Goal: Transaction & Acquisition: Purchase product/service

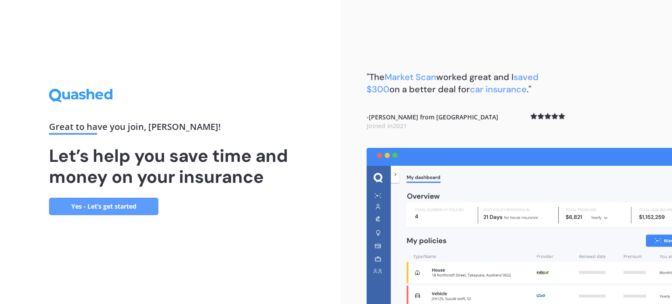
click at [89, 209] on link "Yes - Let’s get started" at bounding box center [103, 206] width 109 height 17
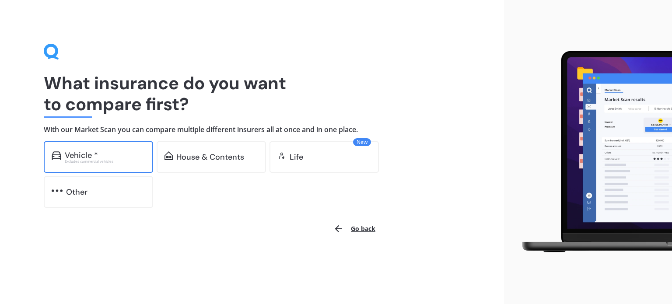
click at [108, 153] on div "Vehicle *" at bounding box center [105, 155] width 80 height 9
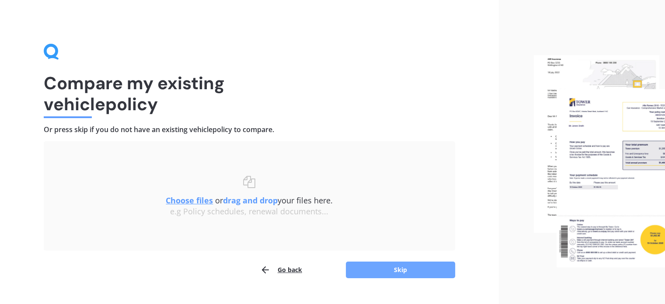
click at [372, 265] on button "Skip" at bounding box center [400, 269] width 109 height 17
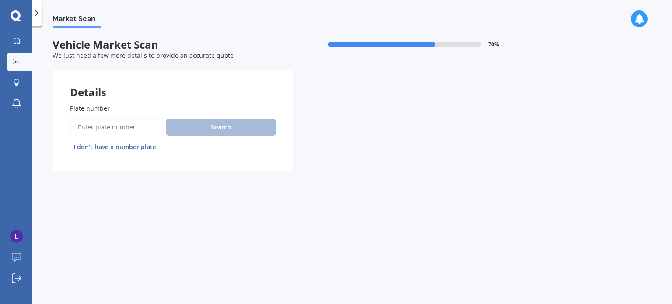
click at [110, 126] on input "Plate number" at bounding box center [116, 127] width 93 height 18
paste input "W8NG4U"
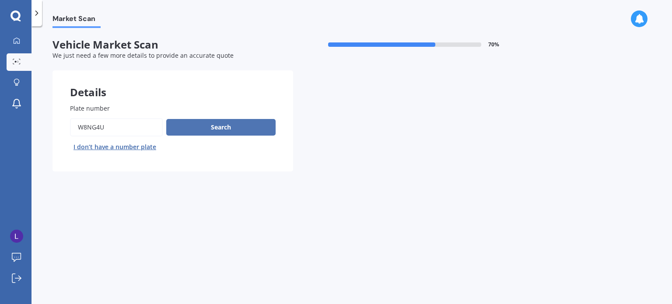
type input "W8NG4U"
click at [223, 127] on button "Search" at bounding box center [220, 127] width 109 height 17
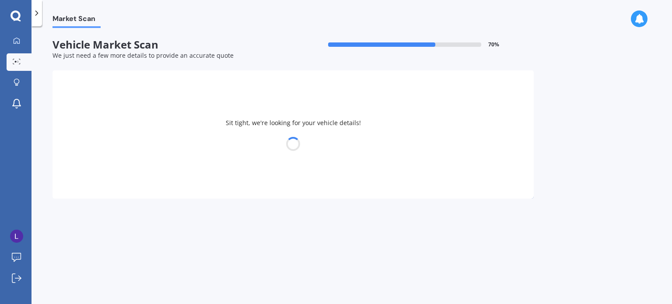
select select "VOLKSWAGEN"
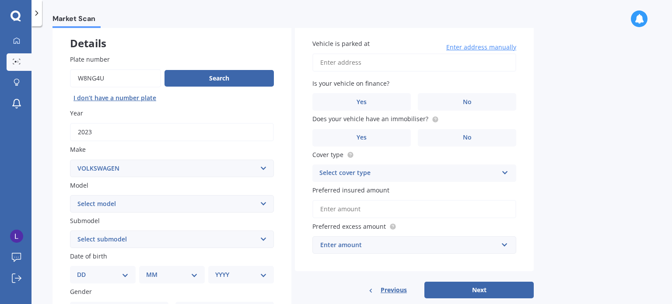
scroll to position [48, 0]
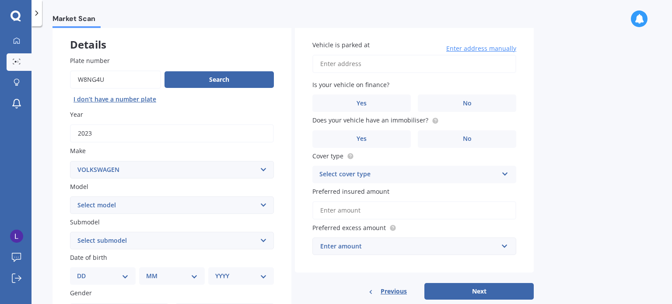
click at [645, 176] on div "Market Scan Vehicle Market Scan 70 % We just need a few more details to provide…" at bounding box center [351, 167] width 640 height 278
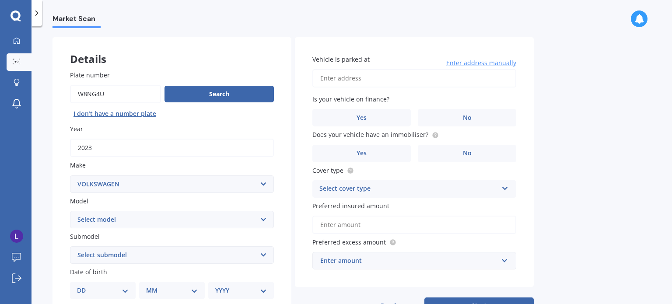
scroll to position [37, 0]
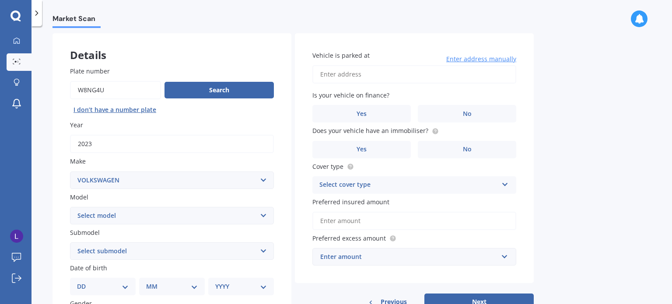
drag, startPoint x: 658, startPoint y: 149, endPoint x: 660, endPoint y: 155, distance: 6.5
click at [660, 155] on div "Market Scan Vehicle Market Scan 70 % We just need a few more details to provide…" at bounding box center [351, 167] width 640 height 278
click at [206, 216] on select "Select model Amarok Arteon Beetle Bora Caddy [US_STATE] Caravelle [PERSON_NAME]…" at bounding box center [172, 215] width 204 height 17
select select "ID.4 PRO"
click at [70, 207] on select "Select model Amarok Arteon Beetle Bora Caddy [US_STATE] Caravelle [PERSON_NAME]…" at bounding box center [172, 215] width 204 height 17
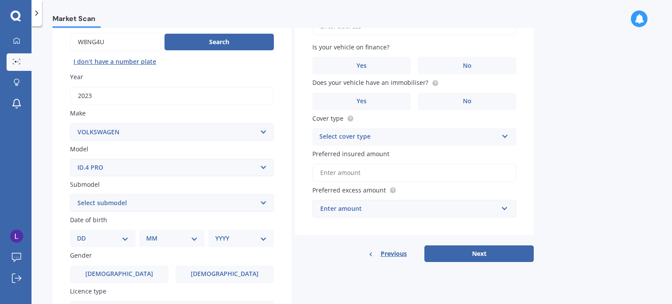
scroll to position [91, 0]
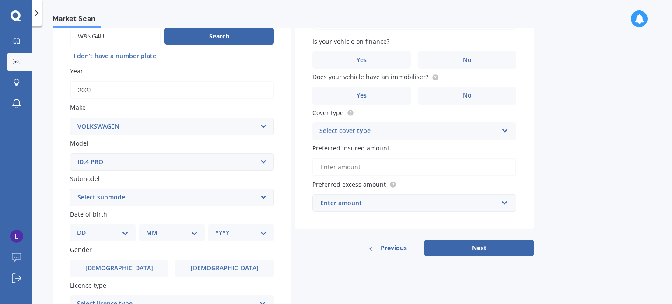
click at [129, 95] on input "2023" at bounding box center [172, 90] width 204 height 18
click at [111, 201] on select "Select submodel 2WD EV Station Wagon" at bounding box center [172, 196] width 204 height 17
click at [90, 235] on select "DD 01 02 03 04 05 06 07 08 09 10 11 12 13 14 15 16 17 18 19 20 21 22 23 24 25 2…" at bounding box center [103, 233] width 52 height 10
select select "14"
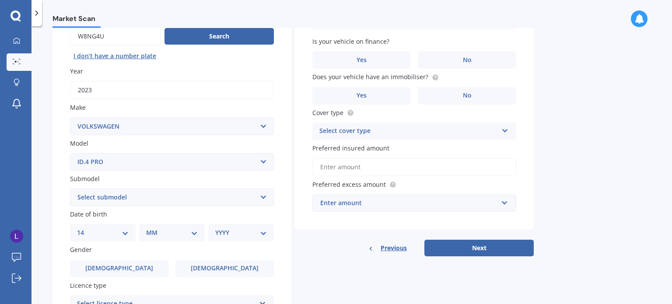
click at [84, 228] on select "DD 01 02 03 04 05 06 07 08 09 10 11 12 13 14 15 16 17 18 19 20 21 22 23 24 25 2…" at bounding box center [103, 233] width 52 height 10
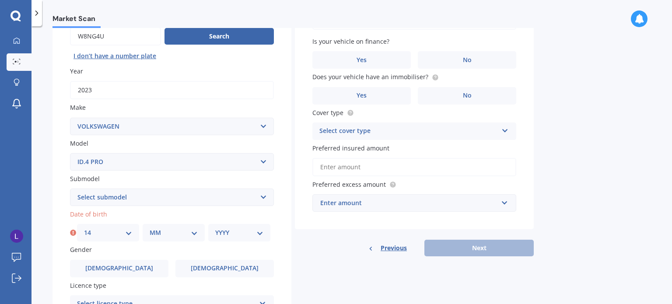
click at [163, 234] on select "MM 01 02 03 04 05 06 07 08 09 10 11 12" at bounding box center [174, 233] width 48 height 10
select select "09"
click at [150, 228] on select "MM 01 02 03 04 05 06 07 08 09 10 11 12" at bounding box center [174, 233] width 48 height 10
click at [212, 227] on div "YYYY 2025 2024 2023 2022 2021 2020 2019 2018 2017 2016 2015 2014 2013 2012 2011…" at bounding box center [239, 232] width 62 height 17
click at [213, 228] on div "YYYY 2025 2024 2023 2022 2021 2020 2019 2018 2017 2016 2015 2014 2013 2012 2011…" at bounding box center [239, 232] width 62 height 17
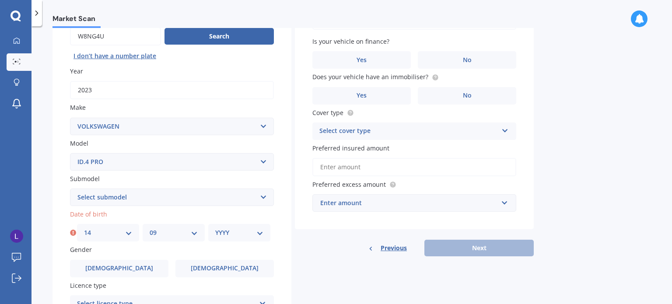
click at [263, 224] on div "YYYY 2025 2024 2023 2022 2021 2020 2019 2018 2017 2016 2015 2014 2013 2012 2011…" at bounding box center [239, 232] width 62 height 17
click at [257, 237] on div "YYYY 2025 2024 2023 2022 2021 2020 2019 2018 2017 2016 2015 2014 2013 2012 2011…" at bounding box center [239, 232] width 62 height 17
click at [256, 236] on select "YYYY 2025 2024 2023 2022 2021 2020 2019 2018 2017 2016 2015 2014 2013 2012 2011…" at bounding box center [239, 233] width 48 height 10
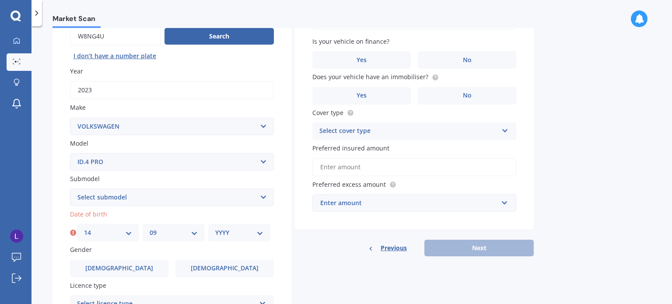
click at [265, 22] on div "Market Scan" at bounding box center [351, 14] width 640 height 28
drag, startPoint x: 217, startPoint y: 235, endPoint x: 218, endPoint y: 230, distance: 5.3
click at [217, 235] on select "YYYY 2025 2024 2023 2022 2021 2020 2019 2018 2017 2016 2015 2014 2013 2012 2011…" at bounding box center [239, 233] width 48 height 10
select select "1989"
click at [215, 228] on select "YYYY 2025 2024 2023 2022 2021 2020 2019 2018 2017 2016 2015 2014 2013 2012 2011…" at bounding box center [239, 233] width 48 height 10
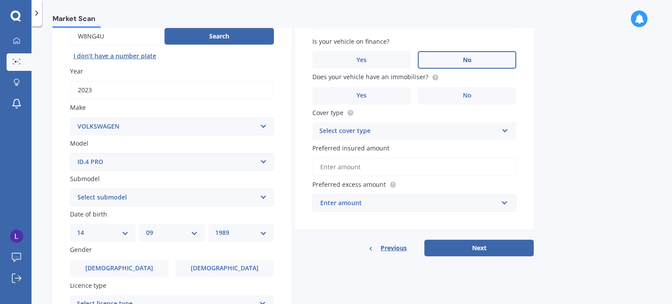
click at [477, 56] on label "No" at bounding box center [467, 59] width 98 height 17
click at [0, 0] on input "No" at bounding box center [0, 0] width 0 height 0
click at [381, 95] on label "Yes" at bounding box center [361, 95] width 98 height 17
click at [0, 0] on input "Yes" at bounding box center [0, 0] width 0 height 0
click at [368, 134] on div "Select cover type" at bounding box center [408, 131] width 178 height 10
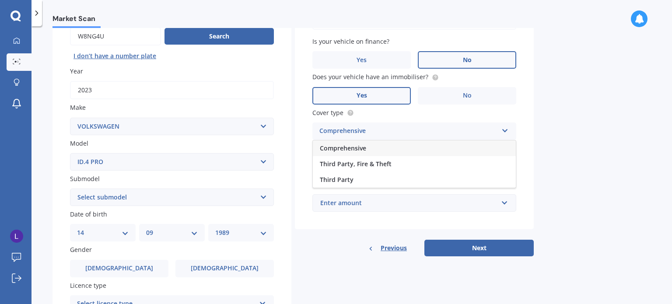
click at [364, 153] on div "Comprehensive" at bounding box center [414, 148] width 203 height 16
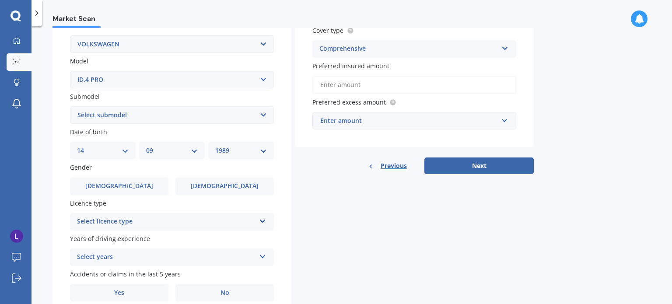
scroll to position [183, 0]
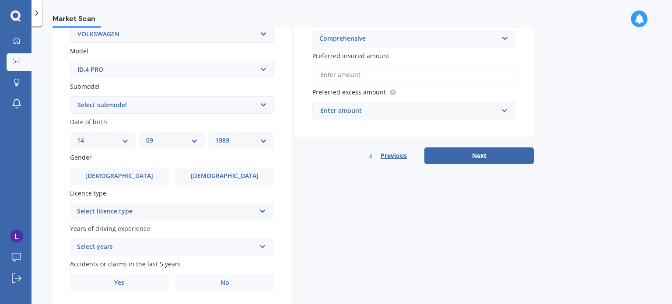
click at [369, 115] on div "Enter amount" at bounding box center [409, 111] width 178 height 10
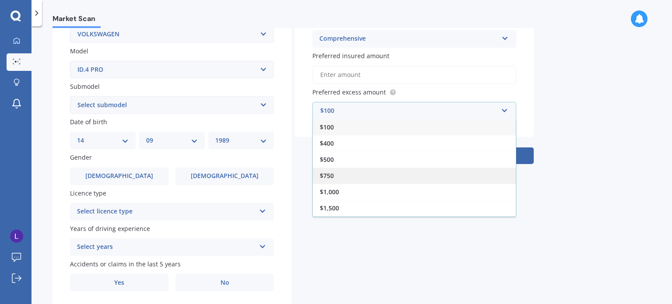
click at [324, 171] on span "$750" at bounding box center [327, 175] width 14 height 8
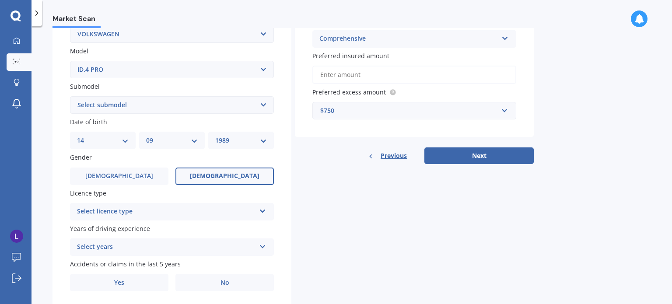
click at [210, 179] on label "[DEMOGRAPHIC_DATA]" at bounding box center [224, 175] width 98 height 17
click at [0, 0] on input "[DEMOGRAPHIC_DATA]" at bounding box center [0, 0] width 0 height 0
click at [182, 213] on div "Select licence type" at bounding box center [166, 211] width 178 height 10
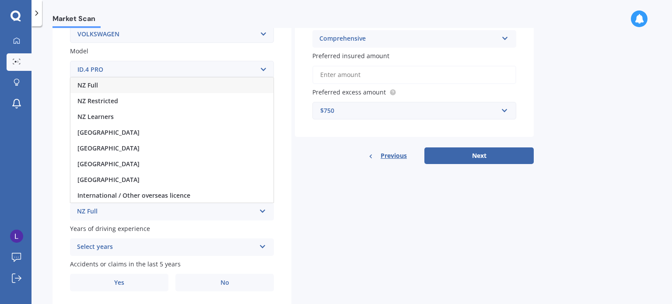
click at [173, 80] on div "NZ Full" at bounding box center [171, 85] width 203 height 16
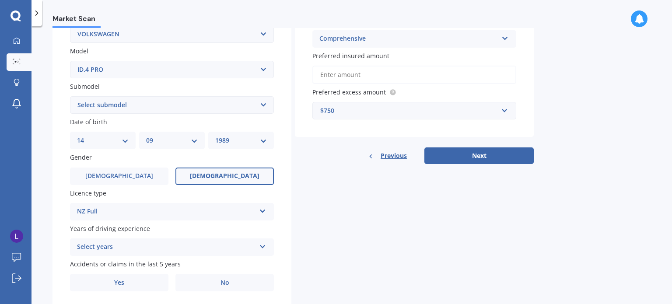
scroll to position [211, 0]
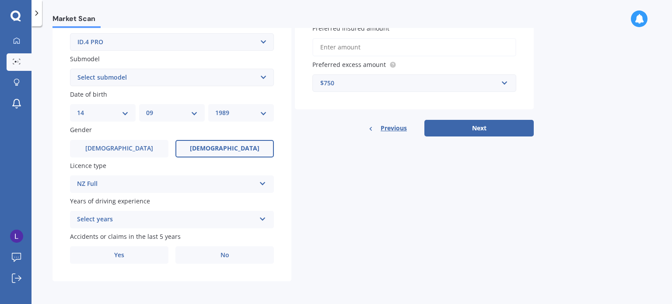
click at [259, 213] on div "Select years 5 or more years 4 years 3 years 2 years 1 year" at bounding box center [172, 219] width 204 height 17
click at [358, 222] on div "Details Plate number Search I don’t have a number plate Year [DATE] Make Select…" at bounding box center [292, 71] width 481 height 422
click at [172, 215] on div "5 or more years" at bounding box center [166, 219] width 178 height 10
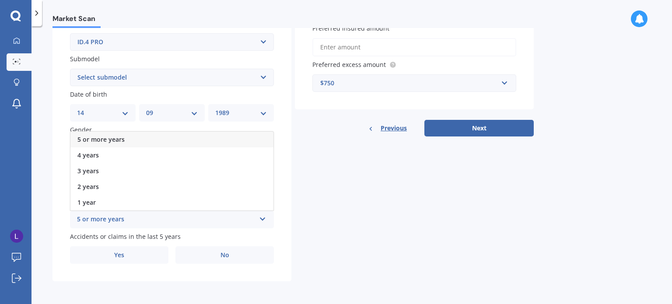
click at [126, 139] on div "5 or more years" at bounding box center [171, 140] width 203 height 16
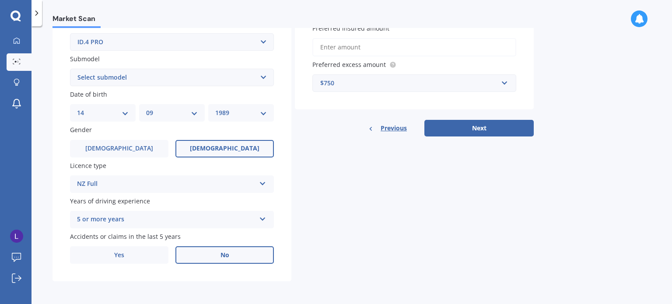
click at [231, 255] on label "No" at bounding box center [224, 254] width 98 height 17
click at [0, 0] on input "No" at bounding box center [0, 0] width 0 height 0
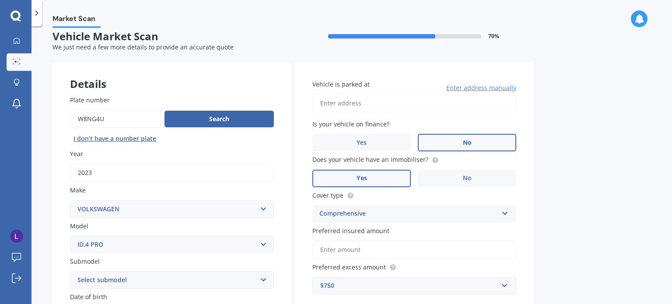
scroll to position [0, 0]
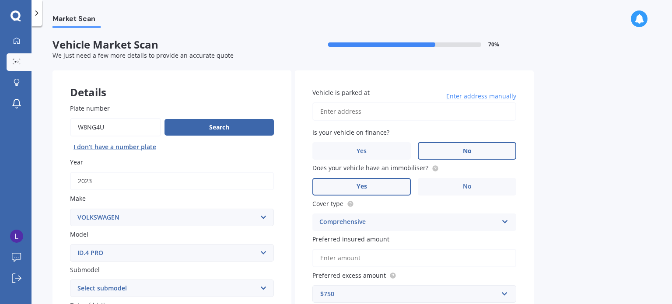
click at [376, 108] on input "Vehicle is parked at" at bounding box center [414, 111] width 204 height 18
type input "[STREET_ADDRESS]"
click at [546, 124] on div "Market Scan Vehicle Market Scan 70 % We just need a few more details to provide…" at bounding box center [351, 167] width 640 height 278
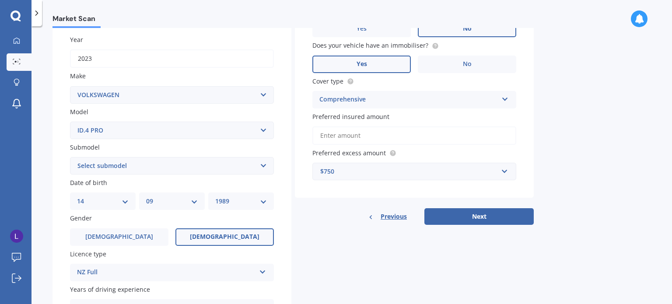
scroll to position [121, 0]
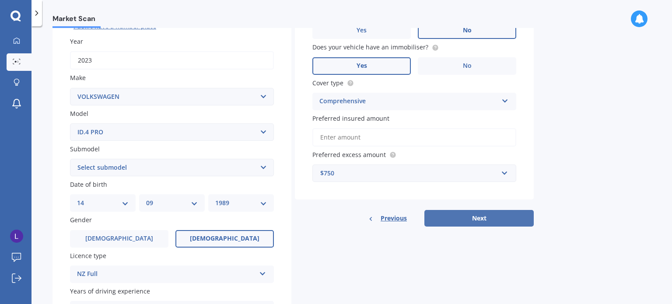
click at [486, 216] on button "Next" at bounding box center [478, 218] width 109 height 17
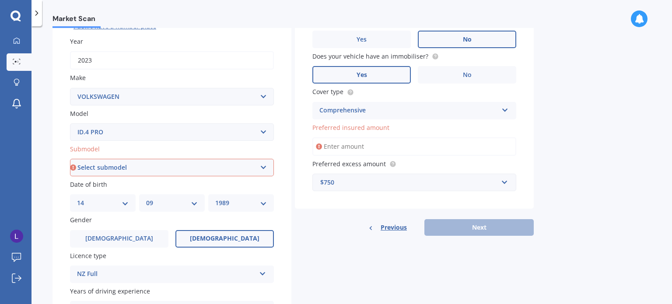
click at [108, 176] on div "Plate number Search I don’t have a number plate Year [DATE] Make Select make AC…" at bounding box center [171, 168] width 239 height 406
click at [108, 167] on select "Select submodel 2WD EV Station Wagon" at bounding box center [172, 167] width 204 height 17
select select "2WD EV STATION WAGON"
click at [70, 159] on select "Select submodel 2WD EV Station Wagon" at bounding box center [172, 167] width 204 height 17
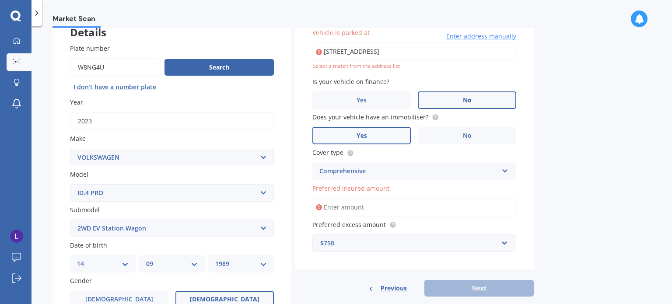
scroll to position [59, 0]
click at [370, 211] on input "Preferred insured amount" at bounding box center [414, 208] width 204 height 18
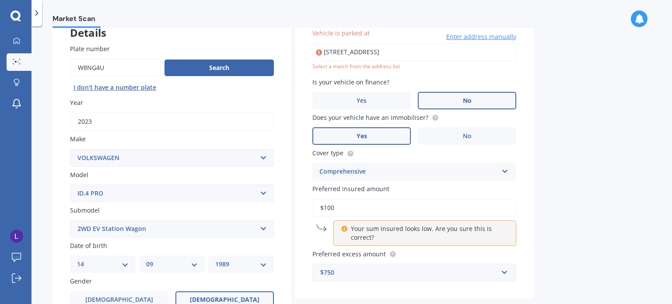
drag, startPoint x: 382, startPoint y: 202, endPoint x: 282, endPoint y: 197, distance: 100.3
click at [282, 197] on div "Details Plate number Search I don’t have a number plate Year [DATE] Make Select…" at bounding box center [292, 222] width 481 height 422
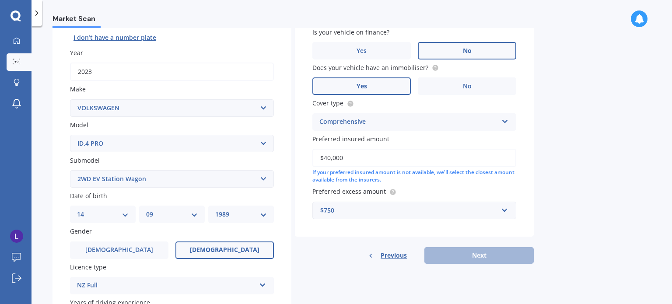
scroll to position [113, 0]
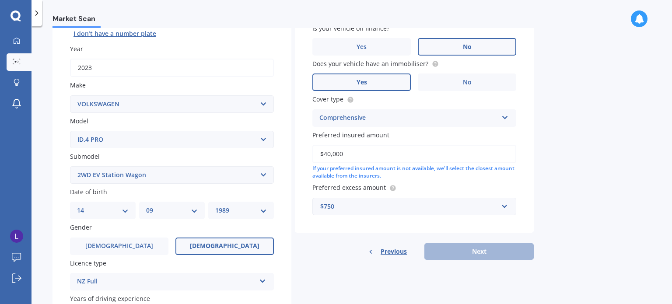
click at [474, 255] on div "Previous Next" at bounding box center [414, 251] width 239 height 17
click at [373, 174] on div "If your preferred insured amount is not available, we'll select the closest amo…" at bounding box center [414, 172] width 204 height 15
click at [367, 158] on input "$40,000" at bounding box center [414, 154] width 204 height 18
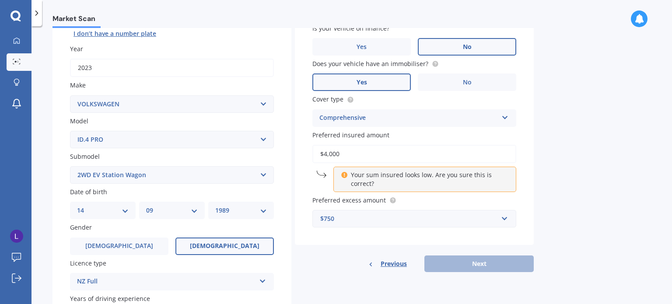
type input "$40,000"
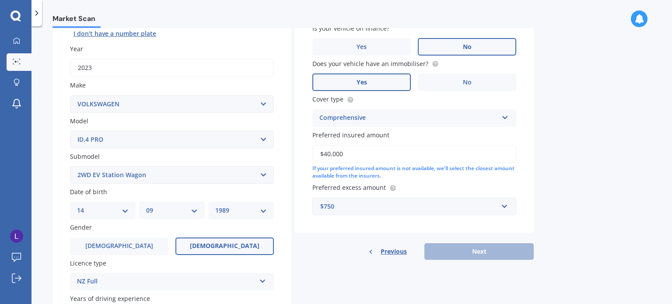
click at [433, 151] on input "$40,000" at bounding box center [414, 154] width 204 height 18
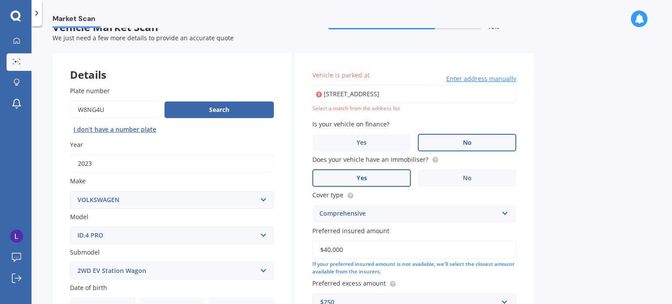
scroll to position [0, 0]
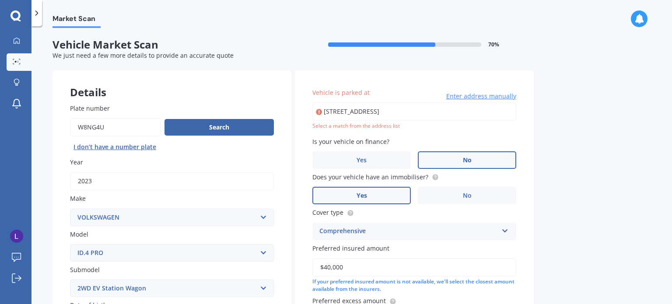
click at [412, 105] on input "[STREET_ADDRESS]" at bounding box center [414, 111] width 204 height 18
click at [374, 133] on div "Vehicle is parked at [STREET_ADDRESS] Enter address manually Select a match fro…" at bounding box center [414, 207] width 239 height 275
click at [342, 113] on input "[STREET_ADDRESS]" at bounding box center [414, 111] width 204 height 18
click at [427, 112] on input "[STREET_ADDRESS]" at bounding box center [414, 111] width 204 height 18
drag, startPoint x: 426, startPoint y: 112, endPoint x: 345, endPoint y: 108, distance: 81.0
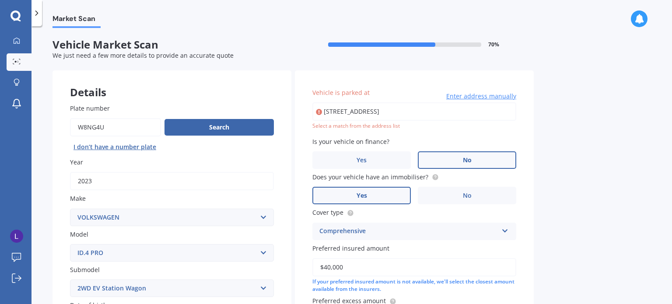
click at [345, 108] on input "[STREET_ADDRESS]" at bounding box center [414, 111] width 204 height 18
click at [466, 94] on span "Enter address manually" at bounding box center [481, 96] width 70 height 9
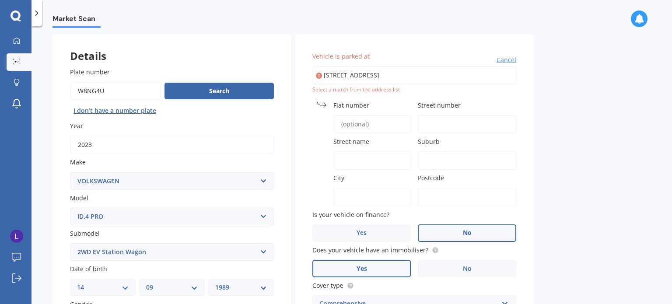
scroll to position [28, 0]
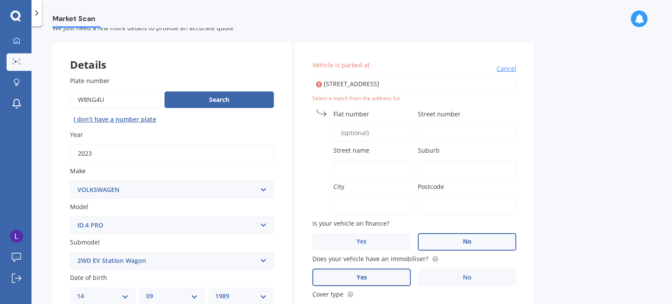
drag, startPoint x: 423, startPoint y: 87, endPoint x: 363, endPoint y: 79, distance: 60.4
click at [363, 79] on input "[STREET_ADDRESS]" at bounding box center [414, 84] width 204 height 18
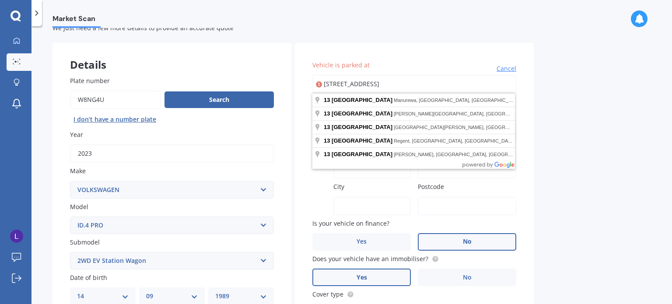
click at [546, 132] on div "Market Scan Vehicle Market Scan 70 % We just need a few more details to provide…" at bounding box center [351, 167] width 640 height 278
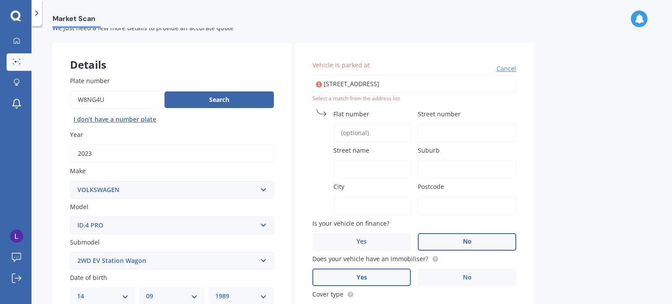
click at [416, 82] on input "[STREET_ADDRESS]" at bounding box center [414, 84] width 204 height 18
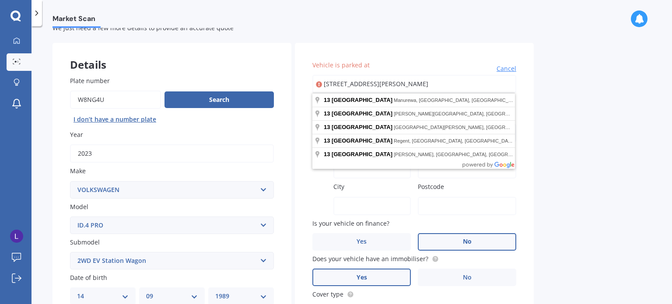
type input "[STREET_ADDRESS][PERSON_NAME]"
type input "13"
type input "[GEOGRAPHIC_DATA]"
type input "[PERSON_NAME][GEOGRAPHIC_DATA]"
type input "[GEOGRAPHIC_DATA]"
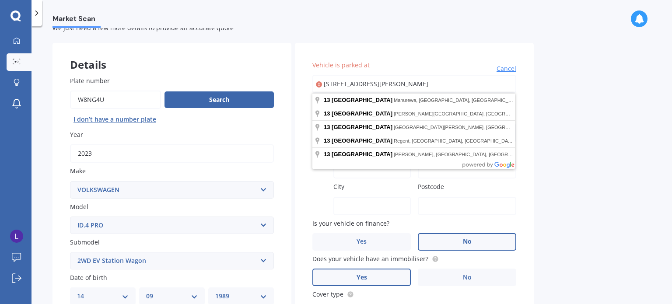
type input "4371"
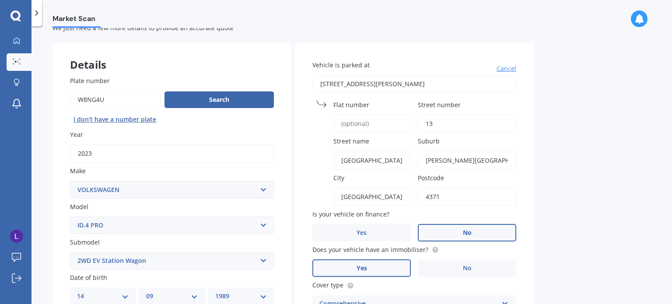
click at [410, 83] on input "[STREET_ADDRESS][PERSON_NAME]" at bounding box center [414, 84] width 204 height 18
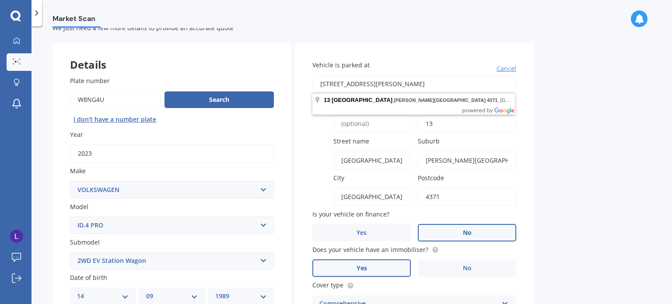
drag, startPoint x: 418, startPoint y: 84, endPoint x: 363, endPoint y: 82, distance: 55.1
click at [363, 82] on input "[STREET_ADDRESS][PERSON_NAME]" at bounding box center [414, 84] width 204 height 18
type input "[STREET_ADDRESS]"
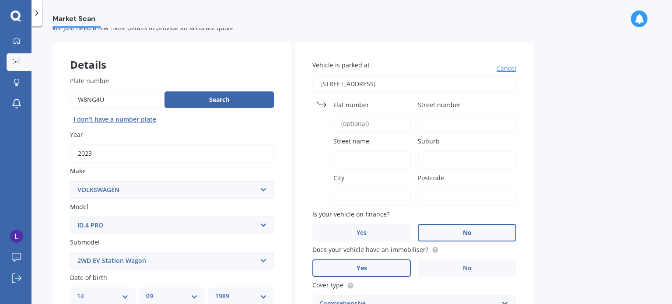
type input "[STREET_ADDRESS]"
type input "13"
type input "[GEOGRAPHIC_DATA]"
type input "Regent"
type input "[GEOGRAPHIC_DATA]"
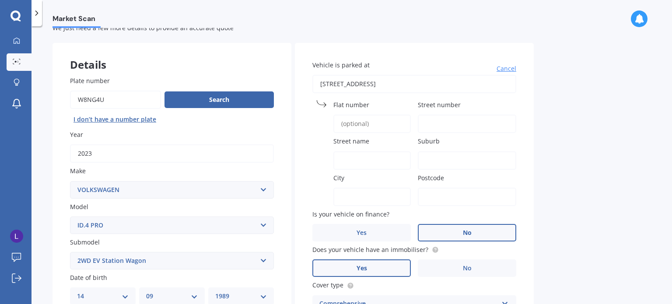
type input "0112"
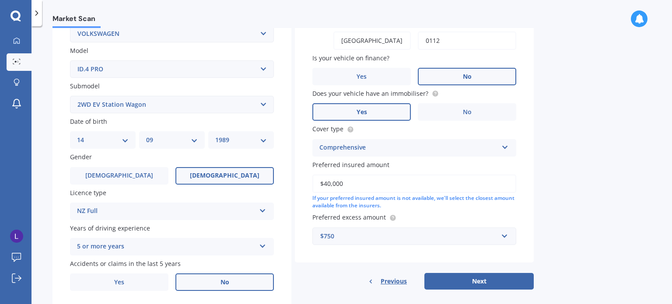
scroll to position [211, 0]
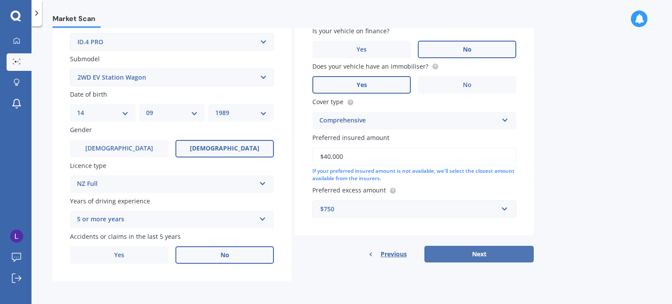
click at [494, 258] on button "Next" at bounding box center [478, 254] width 109 height 17
select select "14"
select select "09"
select select "1989"
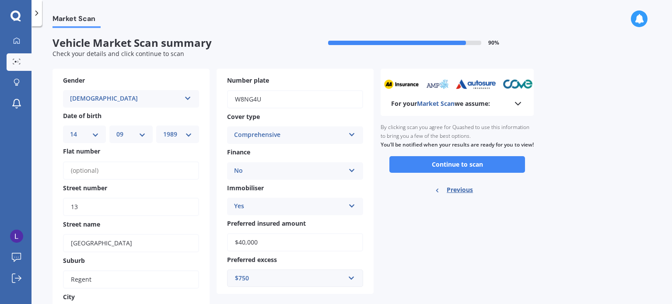
scroll to position [0, 0]
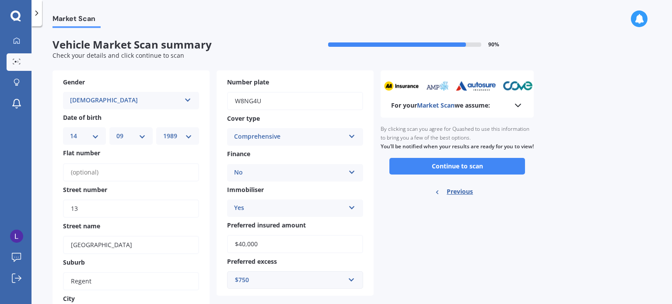
click at [511, 106] on div "For your Market Scan we assume:" at bounding box center [457, 105] width 132 height 10
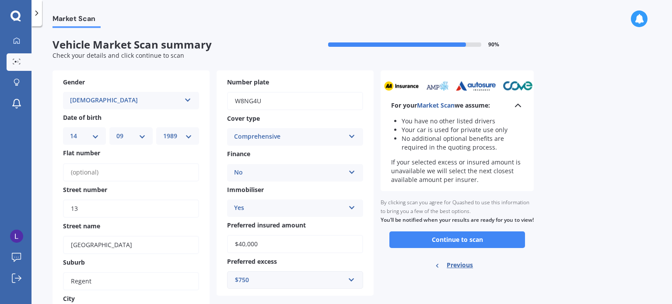
click at [509, 107] on div "For your Market Scan we assume:" at bounding box center [457, 105] width 132 height 10
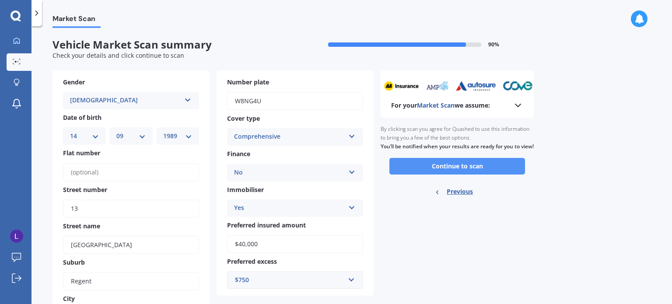
click at [474, 172] on button "Continue to scan" at bounding box center [457, 166] width 136 height 17
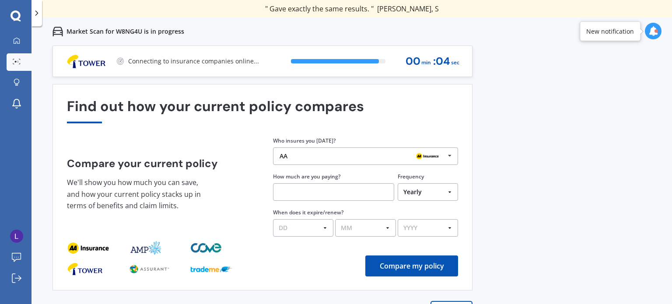
click at [603, 180] on div "Previous 60,000+ Kiwis have signed up to shop and save on insurance with us " H…" at bounding box center [351, 197] width 640 height 304
click at [516, 172] on div "Previous 60,000+ Kiwis have signed up to shop and save on insurance with us " H…" at bounding box center [351, 197] width 640 height 304
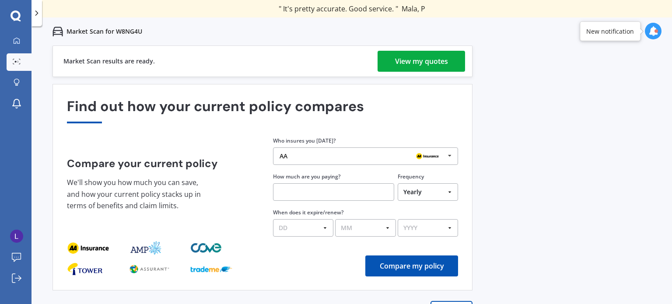
click at [420, 56] on div "View my quotes" at bounding box center [421, 61] width 53 height 21
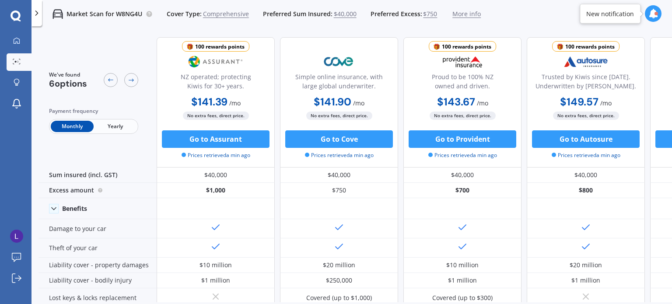
drag, startPoint x: 333, startPoint y: 295, endPoint x: 333, endPoint y: 300, distance: 4.8
click at [333, 300] on div "We've found 6 options Payment frequency Monthly Yearly 100 rewards points NZ op…" at bounding box center [354, 166] width 633 height 272
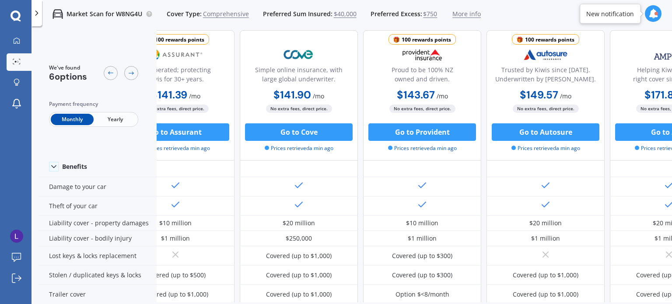
scroll to position [42, 39]
click at [132, 73] on icon at bounding box center [131, 73] width 7 height 7
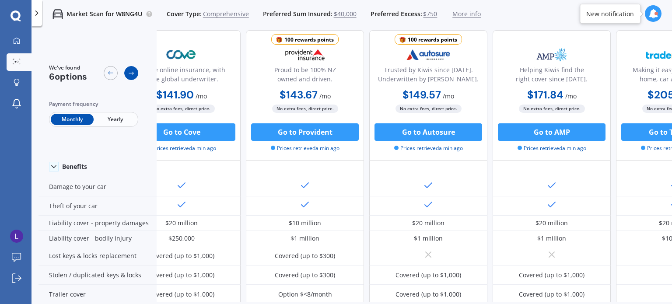
click at [132, 72] on icon at bounding box center [131, 73] width 7 height 7
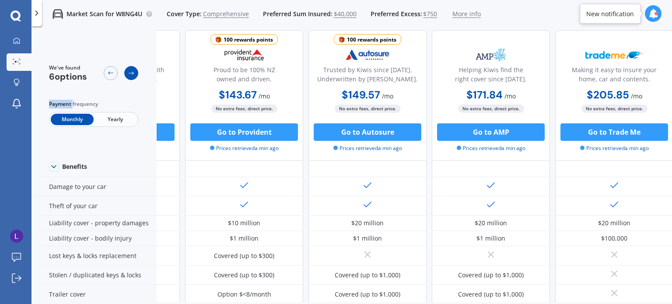
click at [132, 72] on icon at bounding box center [131, 73] width 7 height 7
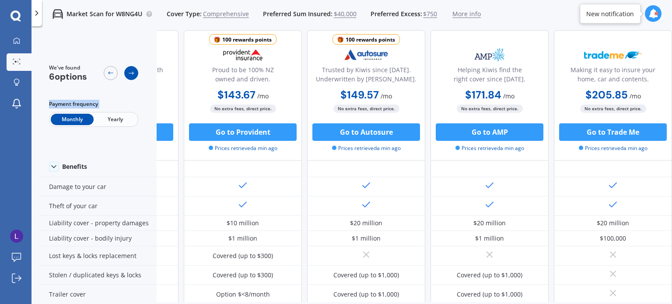
click at [132, 72] on icon at bounding box center [131, 73] width 7 height 7
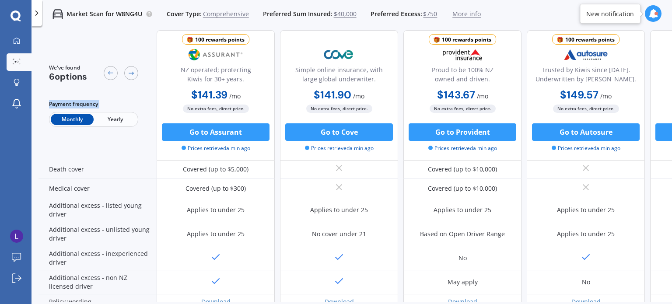
scroll to position [453, 0]
